Goal: Find specific page/section: Find specific page/section

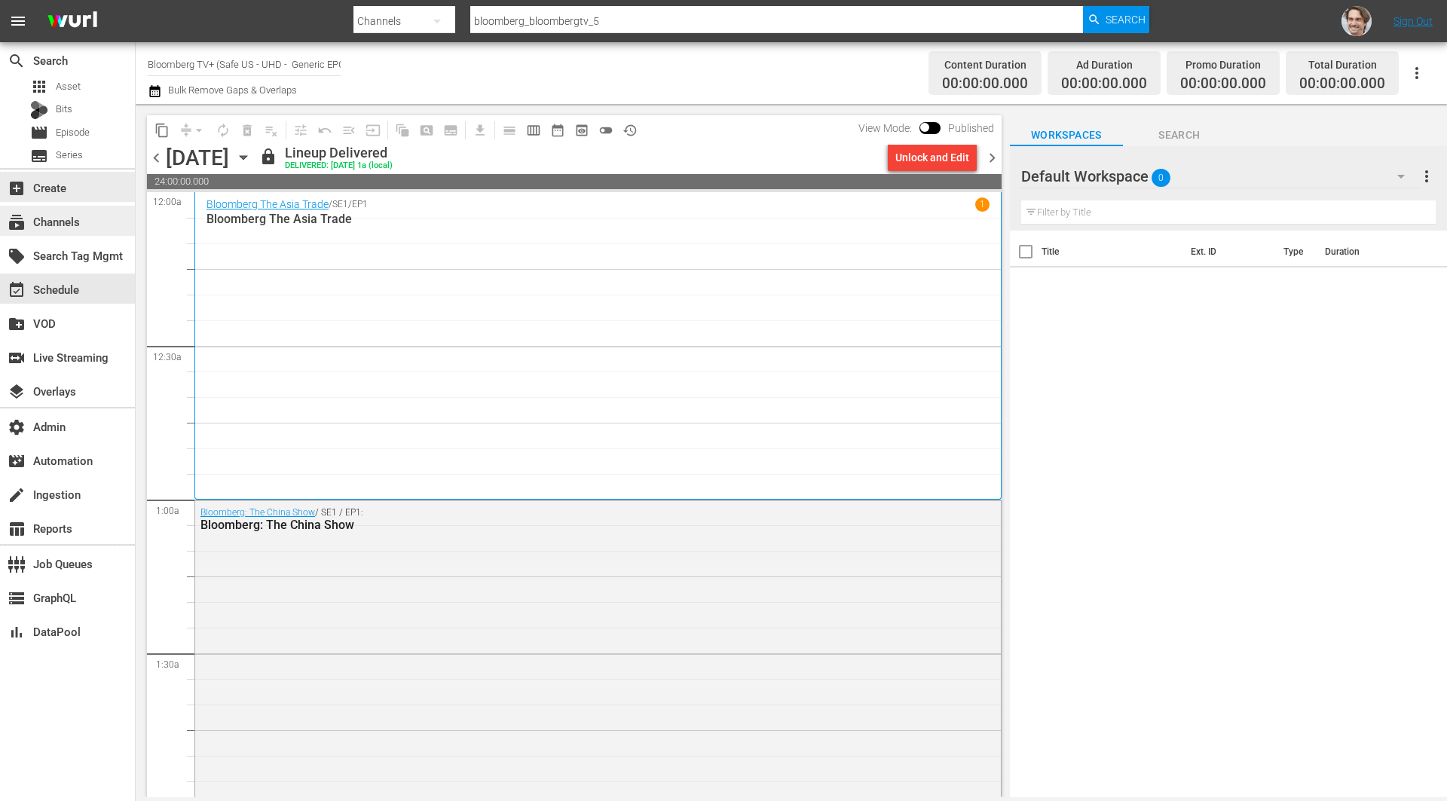
click at [53, 214] on div "subscriptions Channels" at bounding box center [42, 219] width 84 height 14
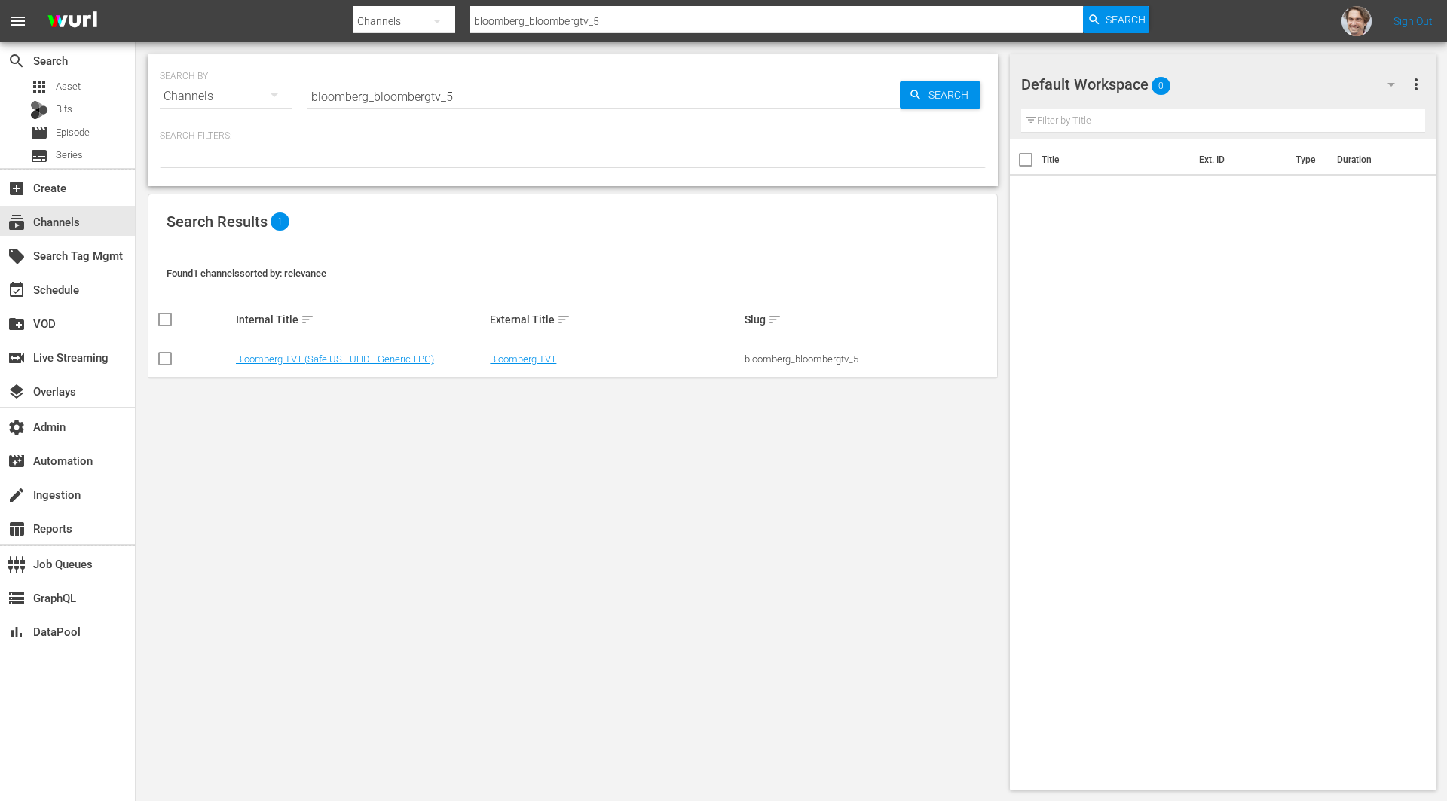
click at [519, 96] on input "bloomberg_bloombergtv_5" at bounding box center [603, 96] width 592 height 36
paste input "4"
type input "bloomberg_bloombergtv_4"
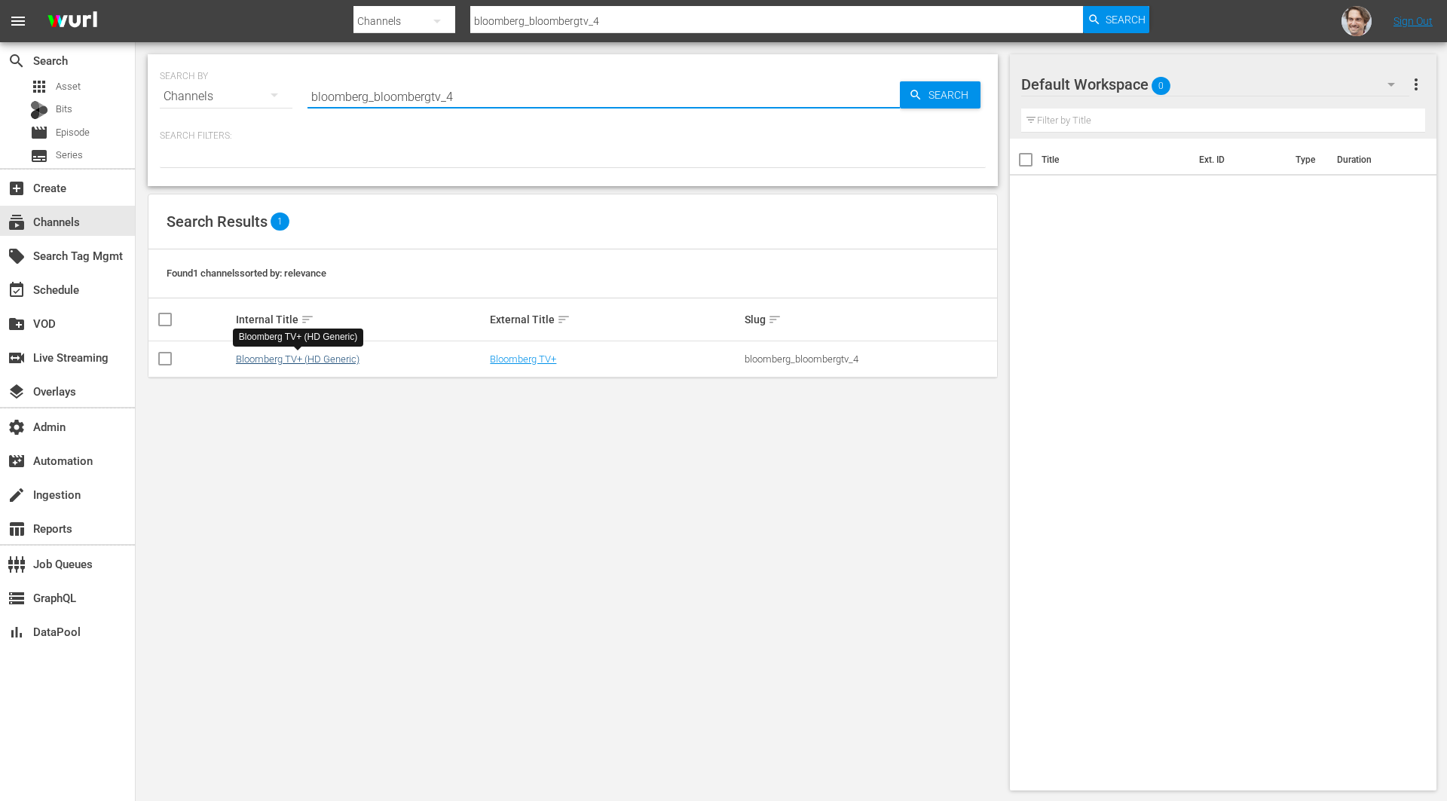
type input "bloomberg_bloombergtv_4"
click at [341, 354] on link "Bloomberg TV+ (HD Generic)" at bounding box center [298, 358] width 124 height 11
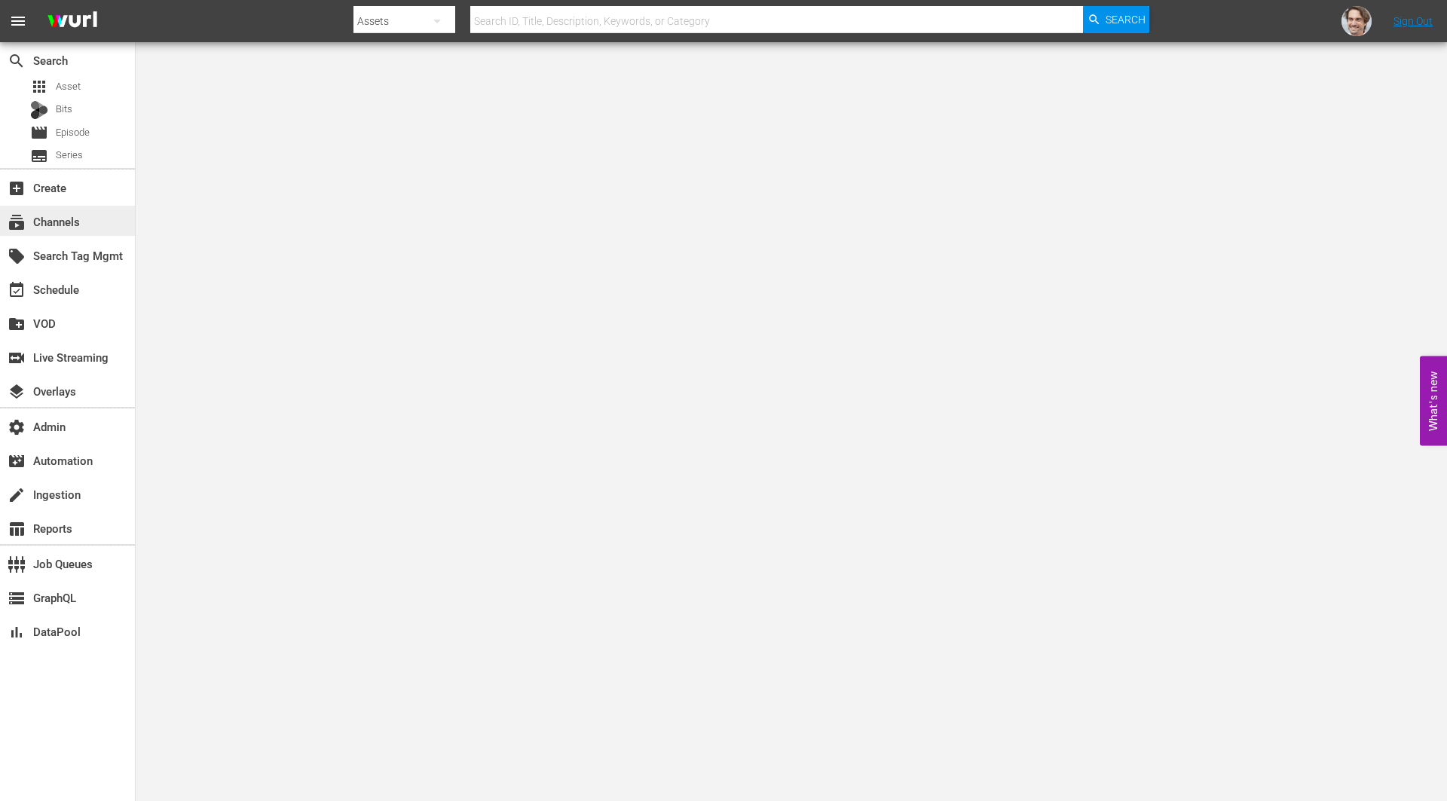
click at [72, 222] on div "subscriptions Channels" at bounding box center [42, 219] width 84 height 14
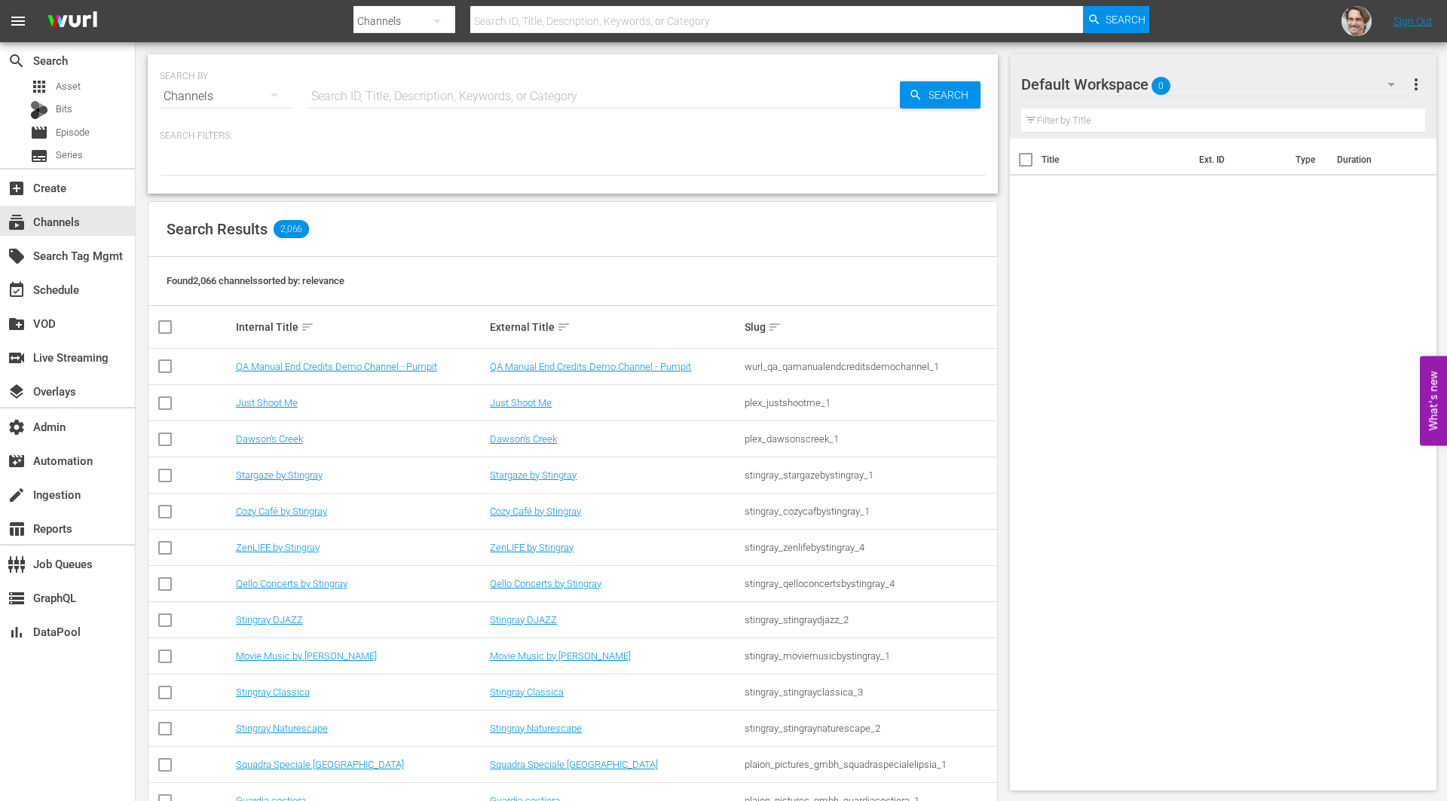
click at [572, 104] on input "text" at bounding box center [603, 96] width 592 height 36
paste input "bloomberg_bloombergtv_10"
type input "bloomberg_bloombergtv_10"
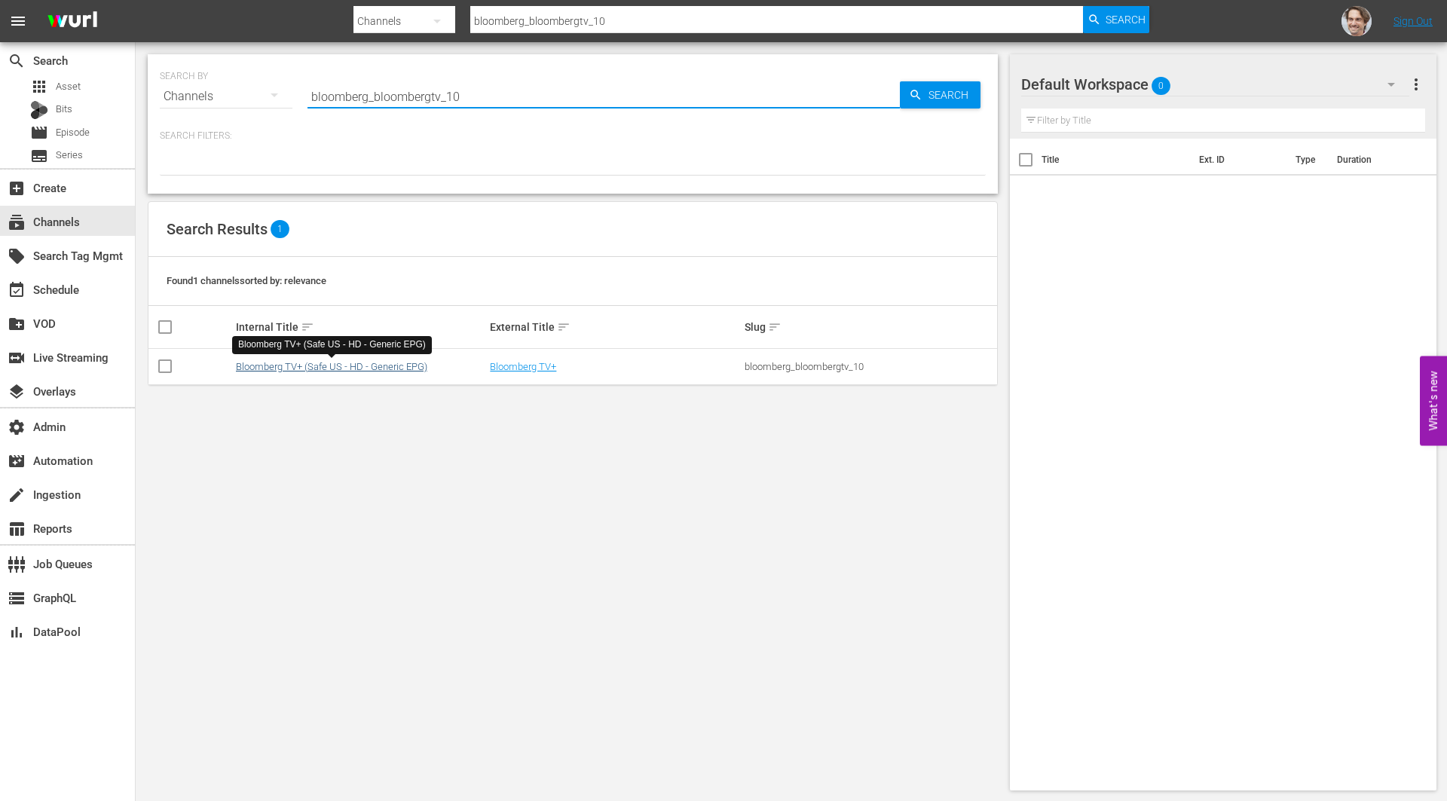
type input "bloomberg_bloombergtv_10"
click at [386, 365] on link "Bloomberg TV+ (Safe US - HD - Generic EPG)" at bounding box center [331, 366] width 191 height 11
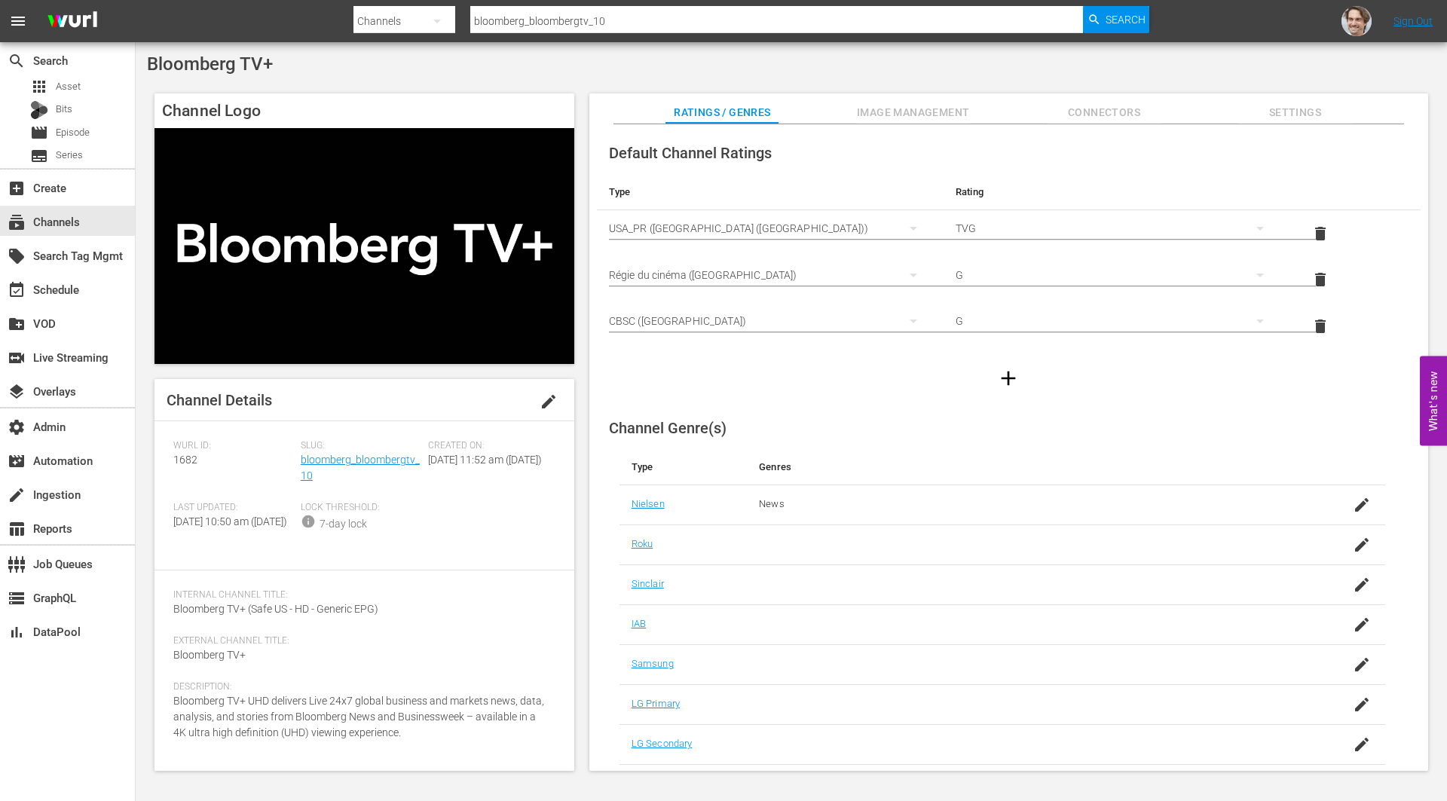
scroll to position [15, 0]
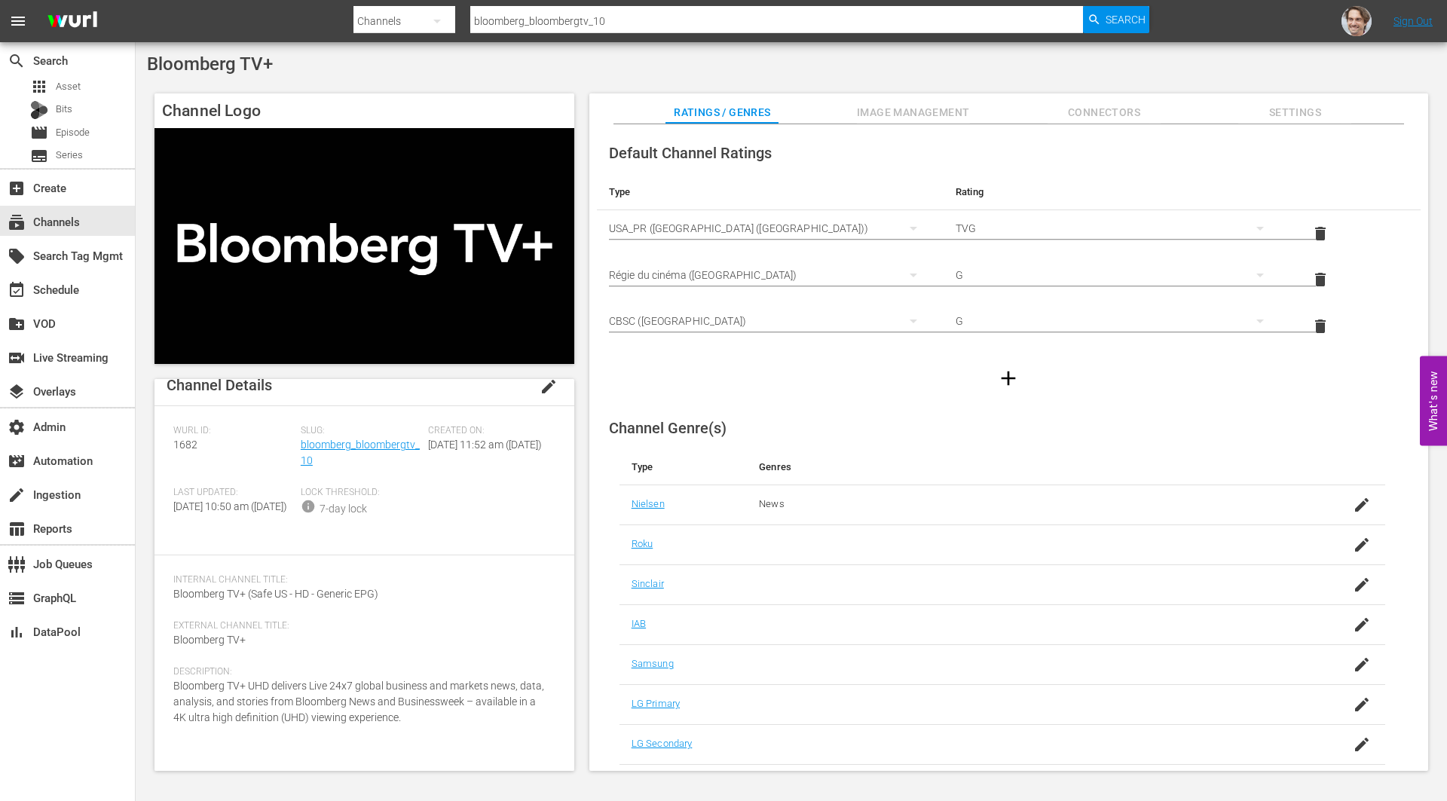
click at [543, 393] on span "edit" at bounding box center [548, 386] width 18 height 18
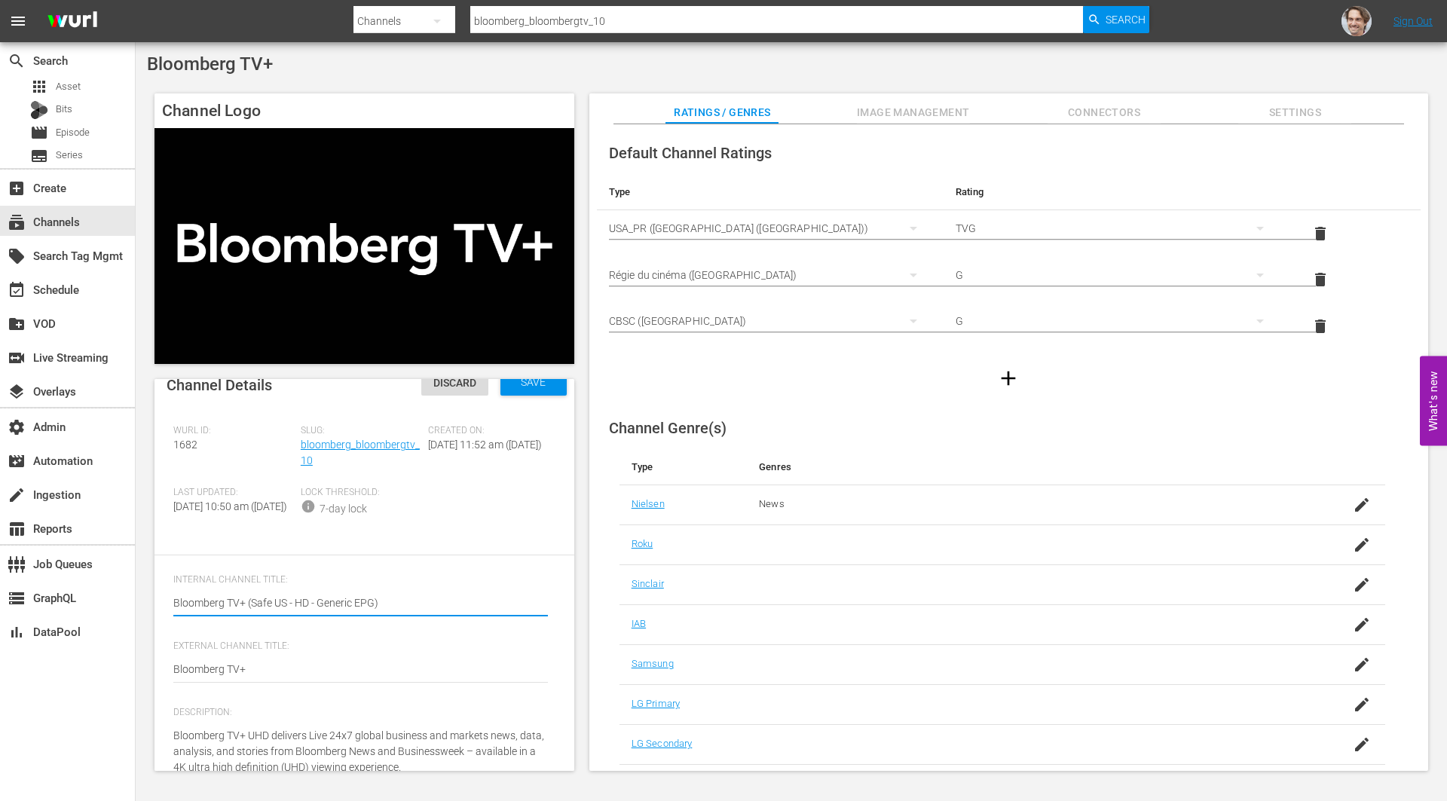
scroll to position [74, 0]
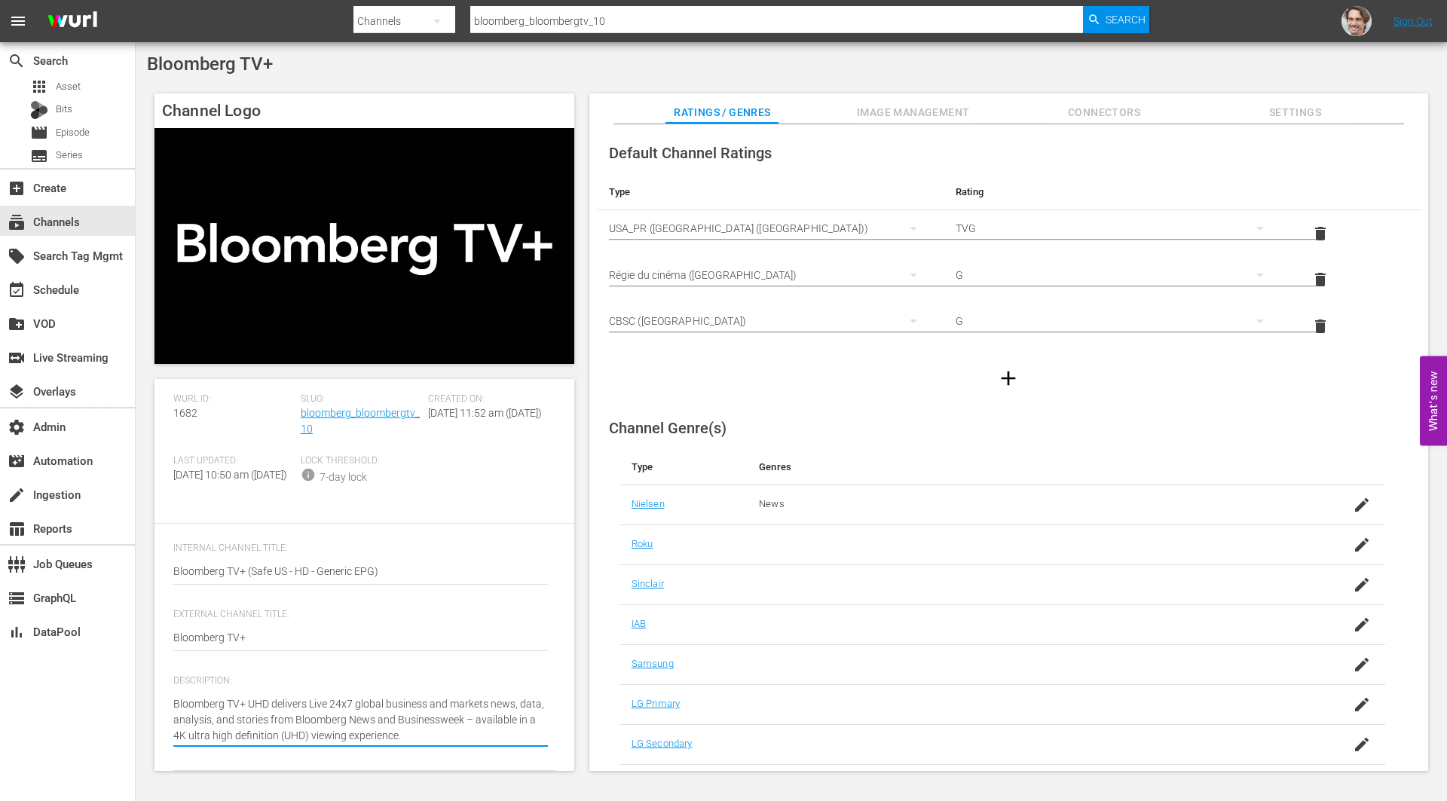
click at [260, 705] on textarea "Bloomberg TV+ UHD delivers Live 24x7 global business and markets news, data, an…" at bounding box center [360, 719] width 374 height 47
type textarea "Bloomberg TV+ delivers Live 24x7 global business and markets news, data, analys…"
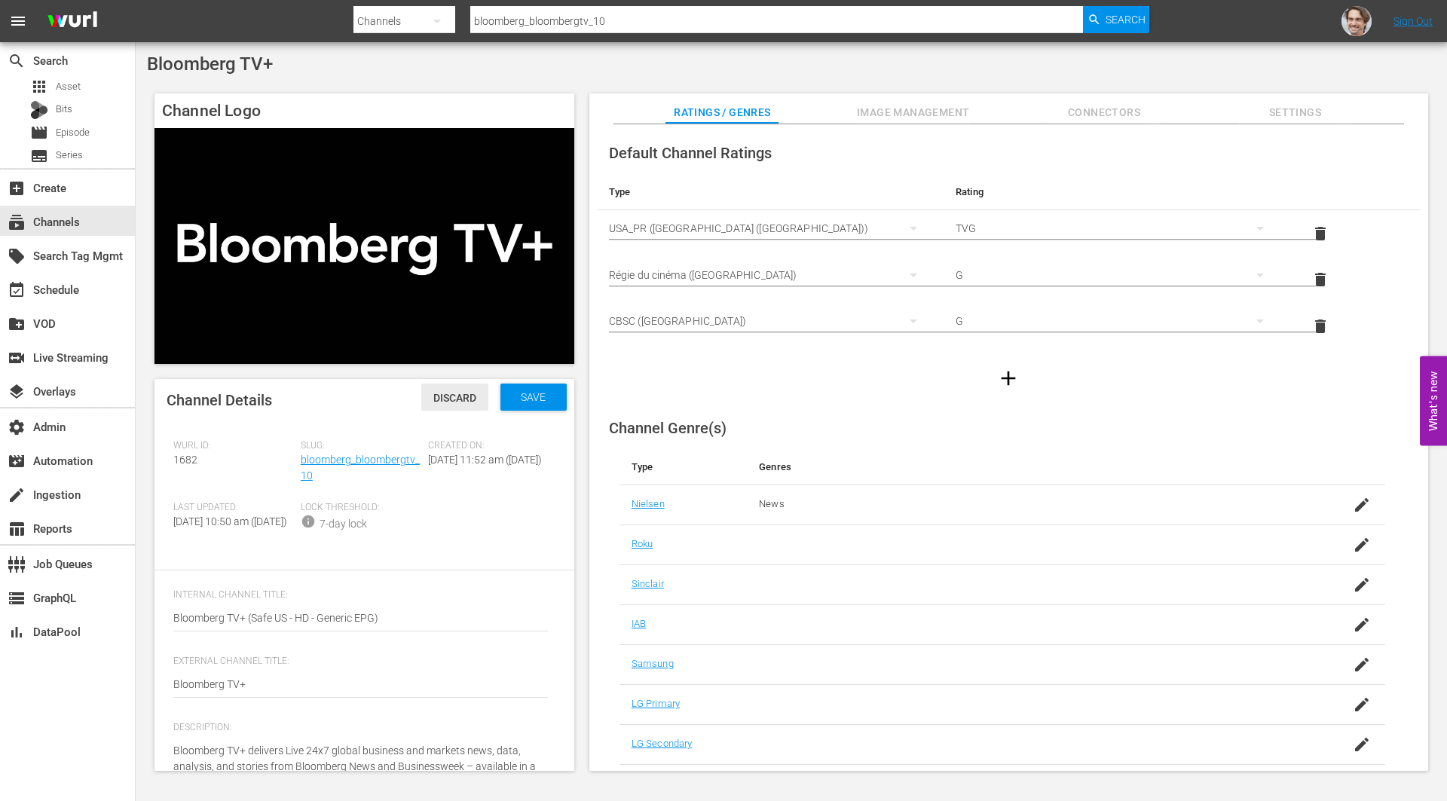
type textarea "Bloomberg TV+ delivers Live 24x7 global business and markets news, data, analys…"
click at [454, 400] on span "Discard" at bounding box center [454, 398] width 67 height 12
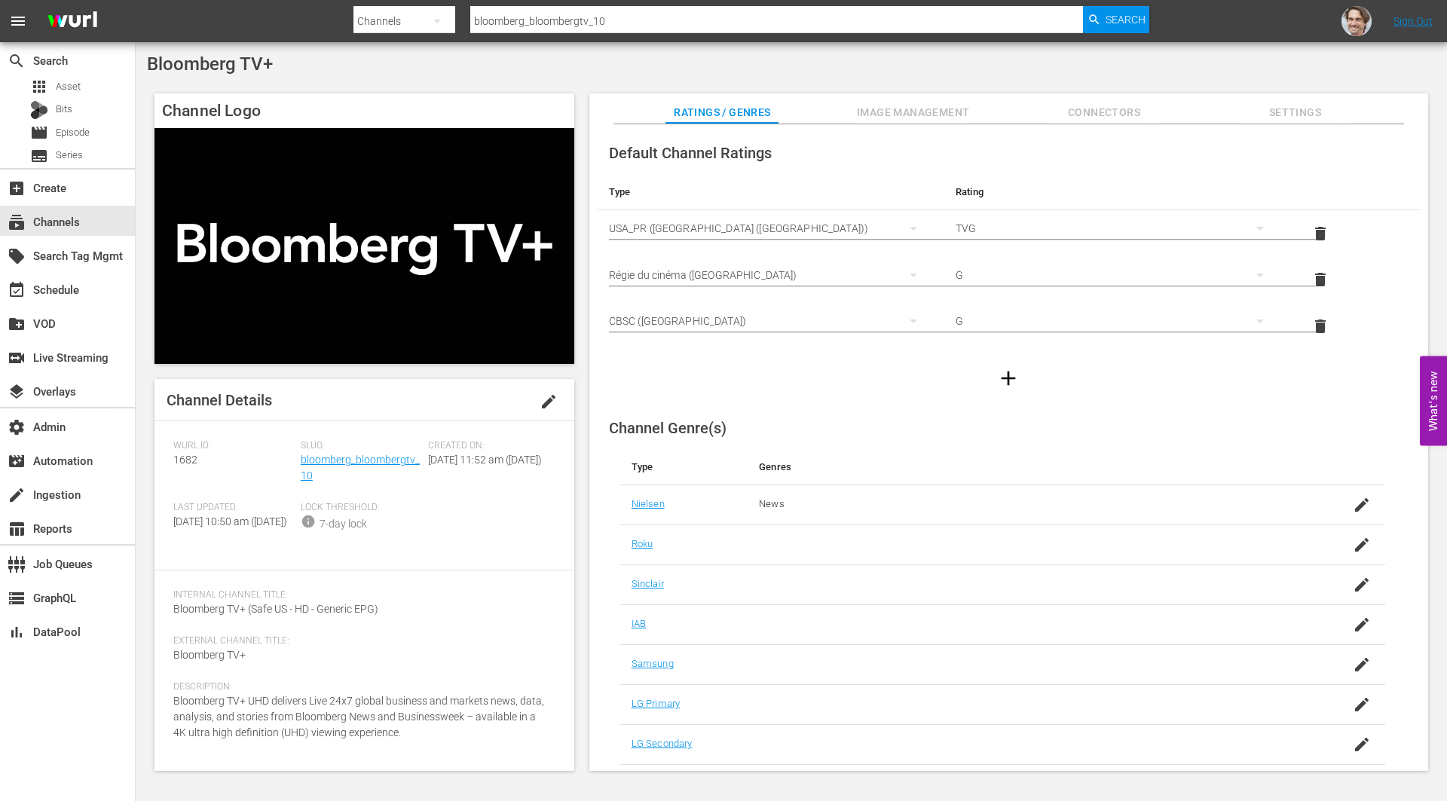
scroll to position [15, 0]
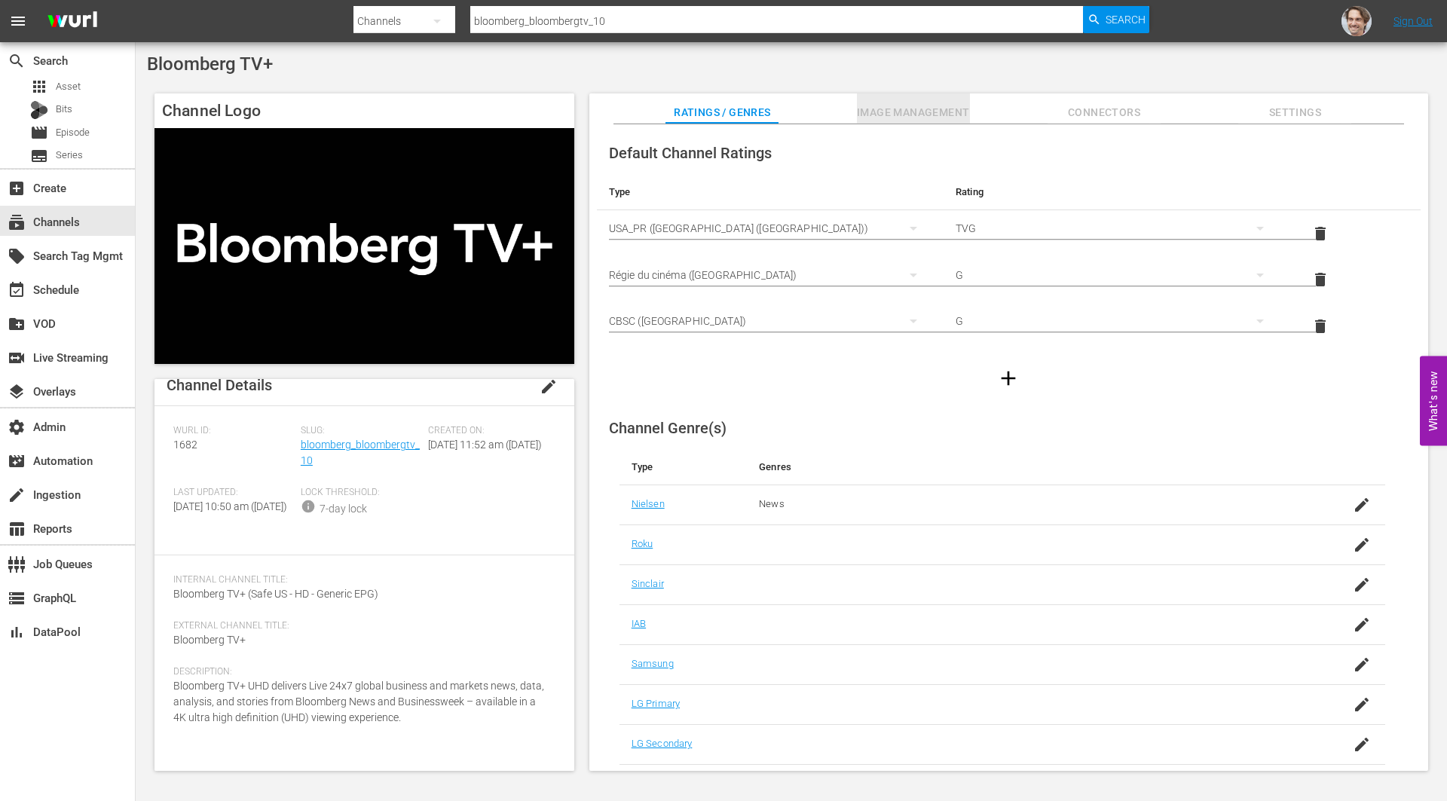
click at [890, 104] on span "Image Management" at bounding box center [913, 112] width 113 height 19
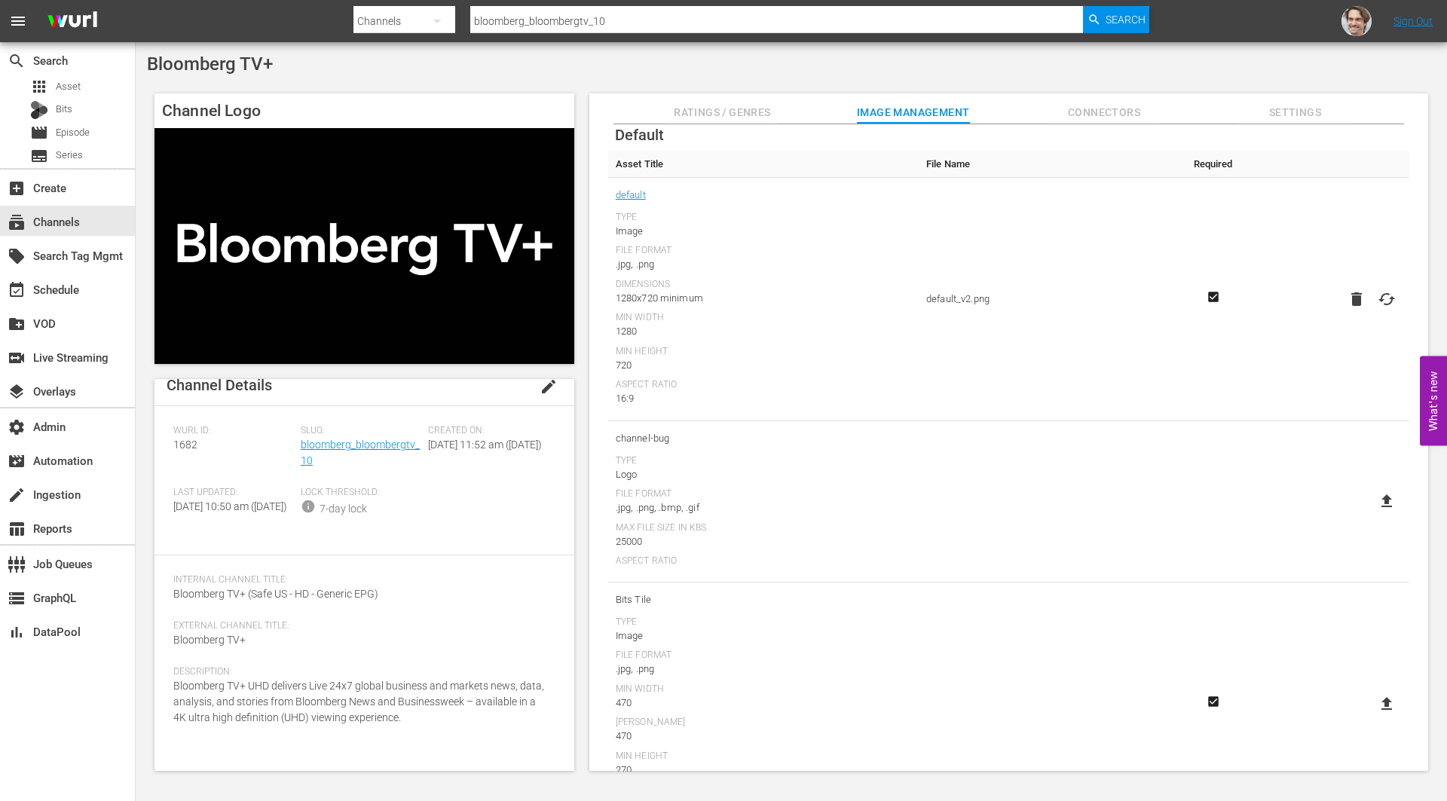
scroll to position [0, 0]
